Goal: Communication & Community: Answer question/provide support

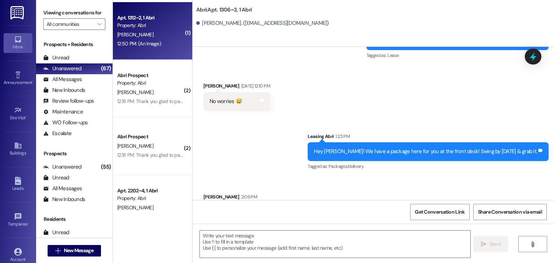
scroll to position [56, 0]
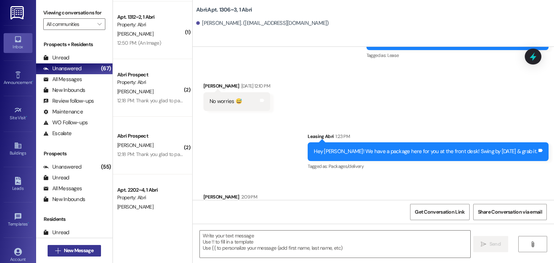
click at [78, 247] on span "New Message" at bounding box center [79, 251] width 30 height 8
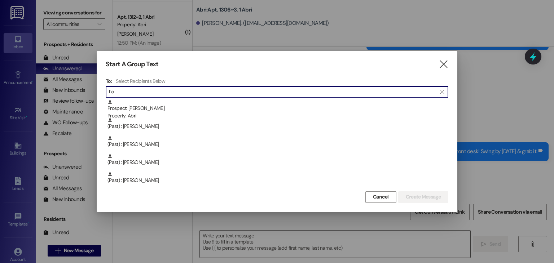
type input "h"
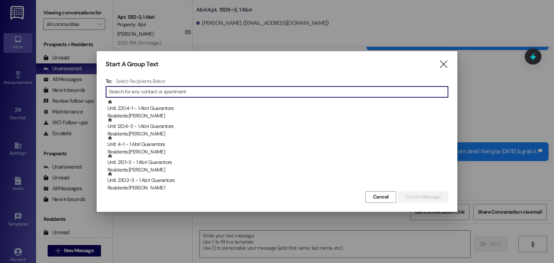
click at [446, 58] on div "Start A Group Text  To: Select Recipients Below  Unit: 2204~1 - 1 [PERSON_NAM…" at bounding box center [277, 131] width 361 height 160
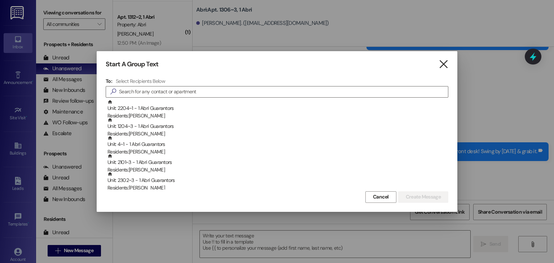
click at [442, 64] on icon "" at bounding box center [443, 65] width 10 height 8
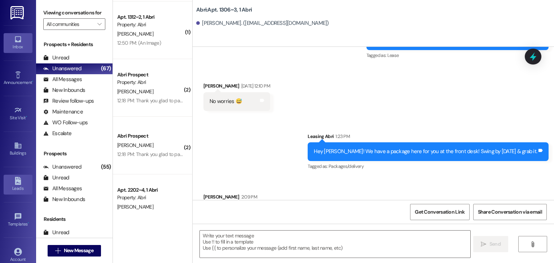
click at [17, 192] on link "Leads" at bounding box center [18, 184] width 29 height 19
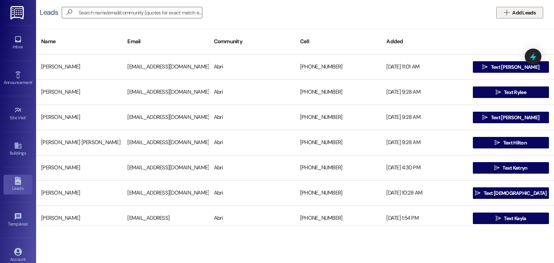
click at [504, 10] on icon "" at bounding box center [506, 13] width 5 height 6
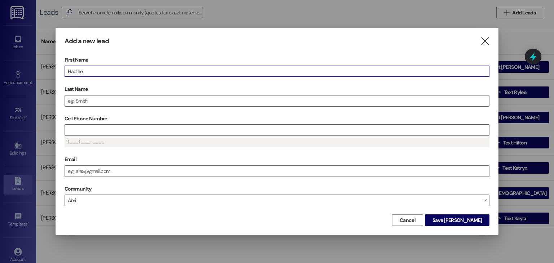
click at [82, 94] on label "Last Name" at bounding box center [277, 89] width 425 height 11
click at [82, 96] on input "Last Name" at bounding box center [277, 101] width 424 height 11
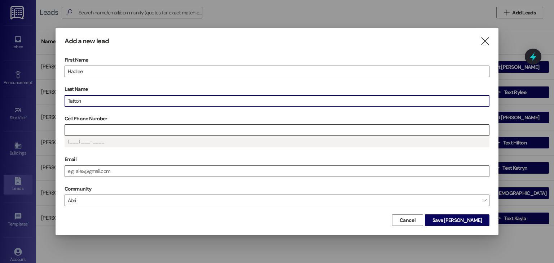
click at [78, 130] on input "Cell Phone Number" at bounding box center [277, 130] width 424 height 11
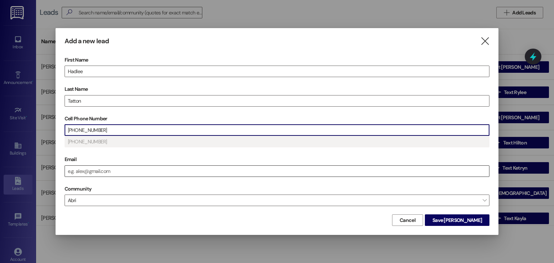
click at [128, 169] on input "Email" at bounding box center [277, 171] width 424 height 11
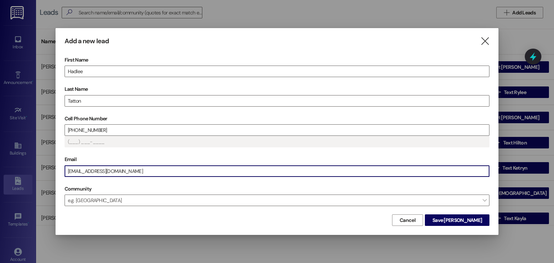
type input "[PHONE_NUMBER]"
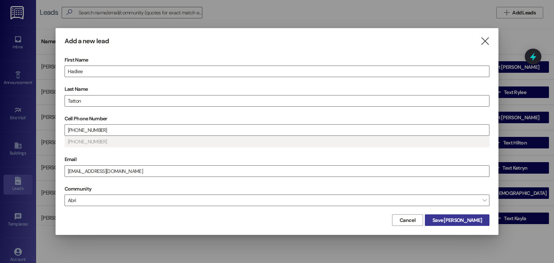
click at [479, 220] on span "Save [PERSON_NAME]" at bounding box center [456, 221] width 49 height 8
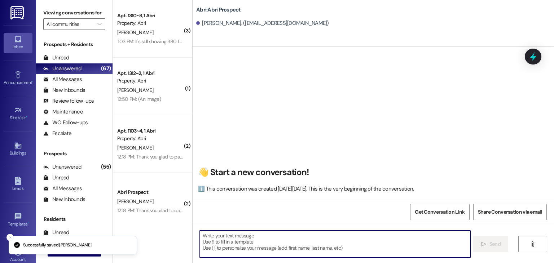
click at [273, 248] on textarea at bounding box center [335, 244] width 270 height 27
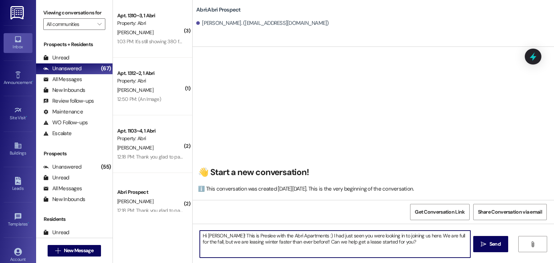
click at [417, 238] on textarea "Hi [PERSON_NAME]! This is Preslee with the Abri Apartments :) I had just seen y…" at bounding box center [335, 244] width 270 height 27
type textarea "Hi [PERSON_NAME]! This is Preslee with the Abri Apartments :) I had just seen y…"
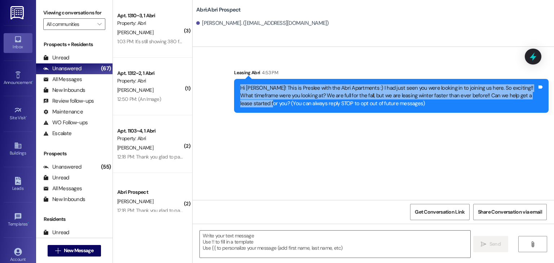
drag, startPoint x: 235, startPoint y: 88, endPoint x: 534, endPoint y: 95, distance: 298.2
click at [534, 95] on div "Hi [PERSON_NAME]! This is Preslee with the Abri Apartments :) I had just seen y…" at bounding box center [388, 95] width 298 height 23
copy div "Hi [PERSON_NAME]! This is Preslee with the Abri Apartments :) I had just seen y…"
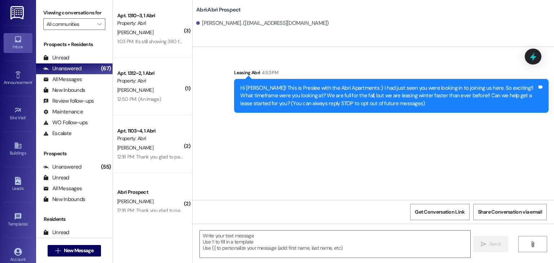
click at [344, 181] on div "Sent via SMS Leasing Abri 4:53 PM Hi [PERSON_NAME]! This is Preslee with the Ab…" at bounding box center [373, 123] width 361 height 153
